Goal: Complete application form

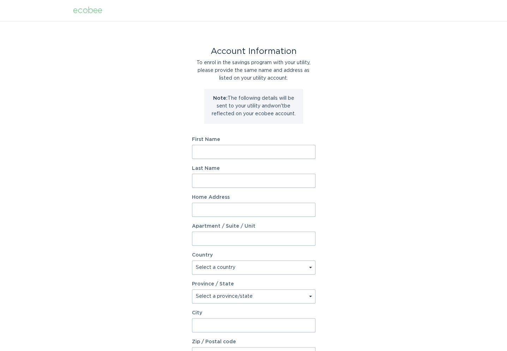
click at [215, 154] on input "First Name" at bounding box center [253, 152] width 123 height 14
type input "[PERSON_NAME]"
type input "[STREET_ADDRESS]"
select select "US"
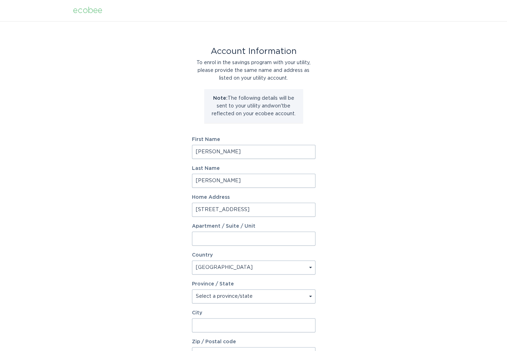
type input "Wading River"
type input "11792"
select select "NY"
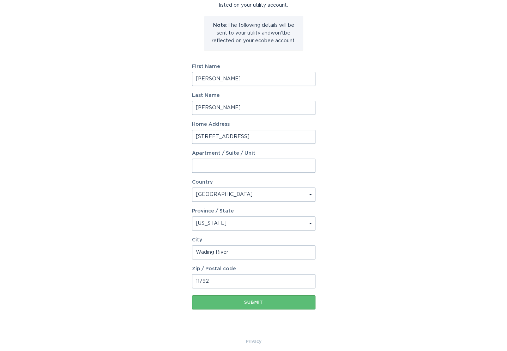
scroll to position [78, 0]
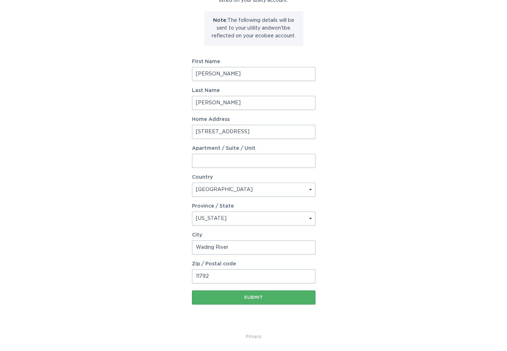
click at [280, 299] on div "Submit" at bounding box center [253, 297] width 116 height 4
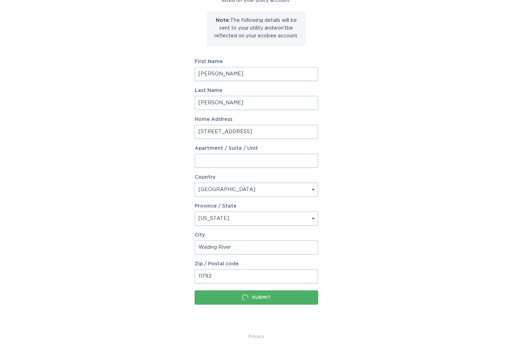
scroll to position [0, 0]
